Goal: Information Seeking & Learning: Learn about a topic

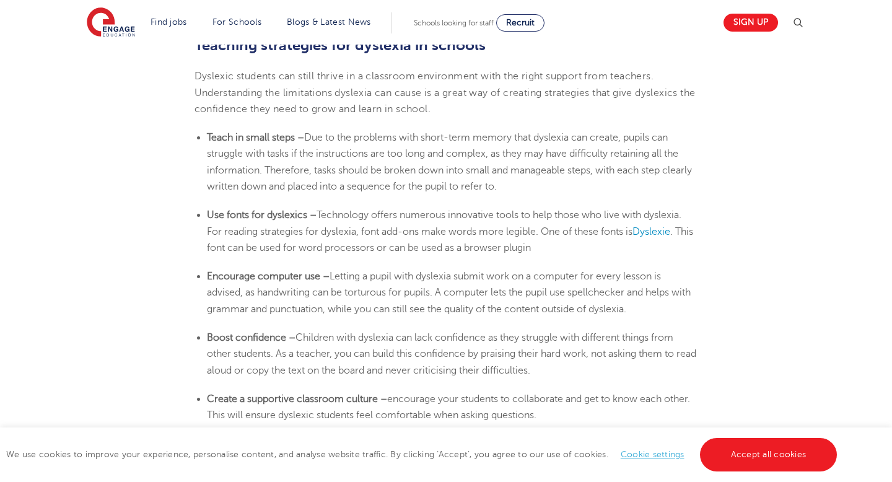
scroll to position [2061, 0]
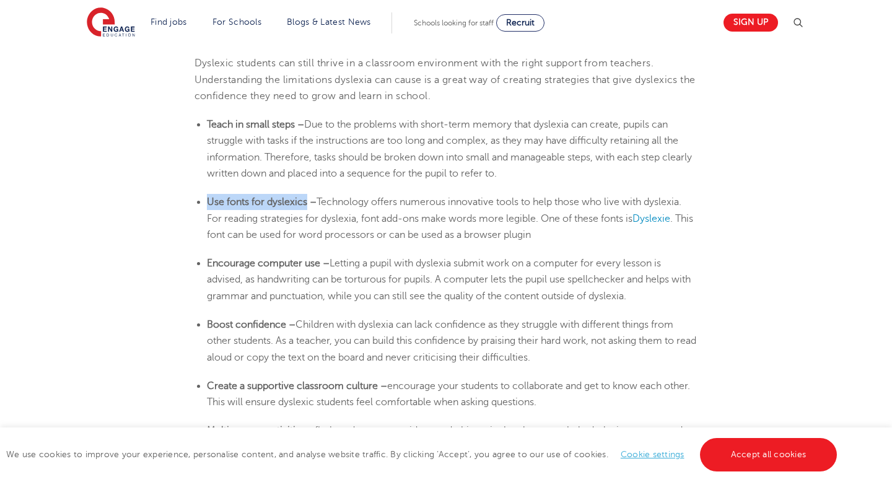
drag, startPoint x: 308, startPoint y: 200, endPoint x: 202, endPoint y: 199, distance: 106.0
click at [202, 199] on ul "Use fonts for dyslexics – Technology offers numerous innovative tools to help t…" at bounding box center [447, 218] width 504 height 49
copy b "Use fonts for dyslexics"
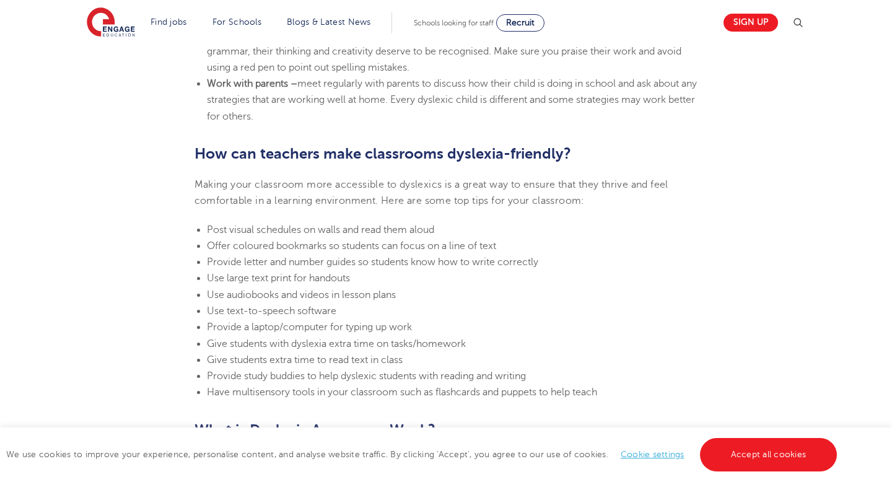
scroll to position [2609, 0]
drag, startPoint x: 229, startPoint y: 230, endPoint x: 446, endPoint y: 232, distance: 217.5
click at [446, 232] on li "Post visual schedules on walls and read them aloud" at bounding box center [452, 229] width 491 height 16
copy span "visual schedules on walls and read them aloud"
click at [336, 296] on span "Use audiobooks and videos in lesson plans" at bounding box center [301, 294] width 189 height 11
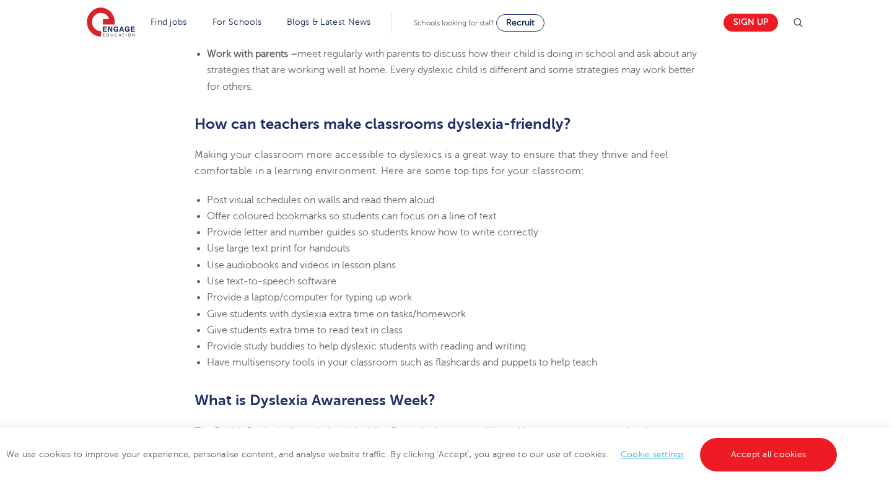
scroll to position [2645, 0]
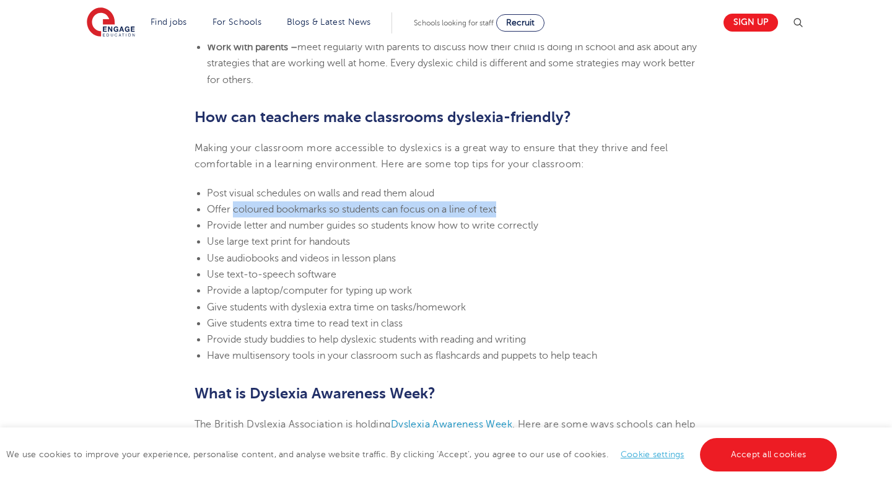
drag, startPoint x: 234, startPoint y: 212, endPoint x: 540, endPoint y: 212, distance: 306.1
click at [540, 212] on li "Offer coloured bookmarks so students can focus on a line of text" at bounding box center [452, 209] width 491 height 16
copy span "coloured bookmarks so students can focus on a line of text"
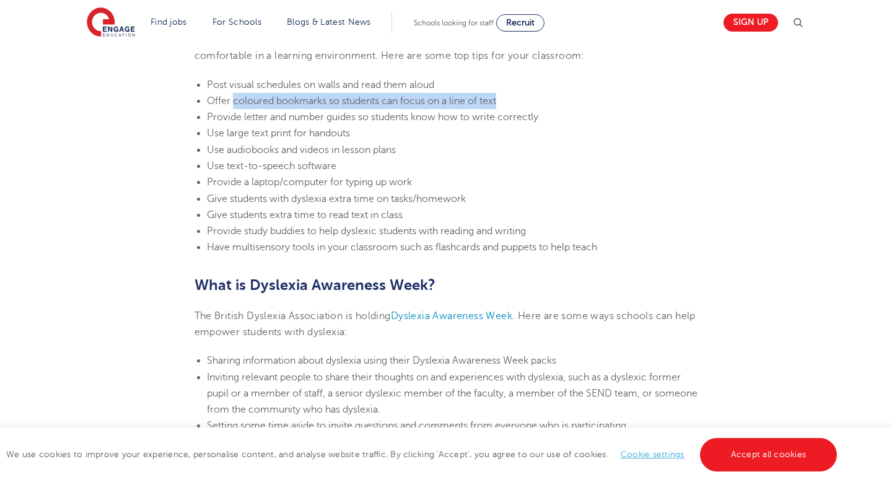
scroll to position [2752, 0]
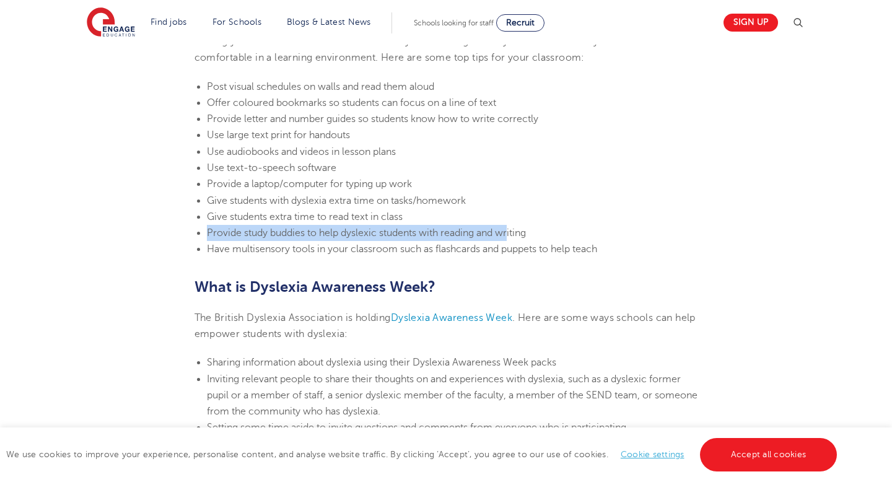
drag, startPoint x: 208, startPoint y: 235, endPoint x: 512, endPoint y: 226, distance: 304.4
click at [512, 226] on li "Provide study buddies to help dyslexic students with reading and writing" at bounding box center [452, 233] width 491 height 16
drag, startPoint x: 543, startPoint y: 235, endPoint x: 195, endPoint y: 240, distance: 348.2
click at [195, 240] on ul "Post visual schedules on walls and read them aloud Offer coloured bookmarks so …" at bounding box center [447, 168] width 504 height 179
copy span "Provide study buddies to help dyslexic students with reading and writing"
